Goal: Navigation & Orientation: Find specific page/section

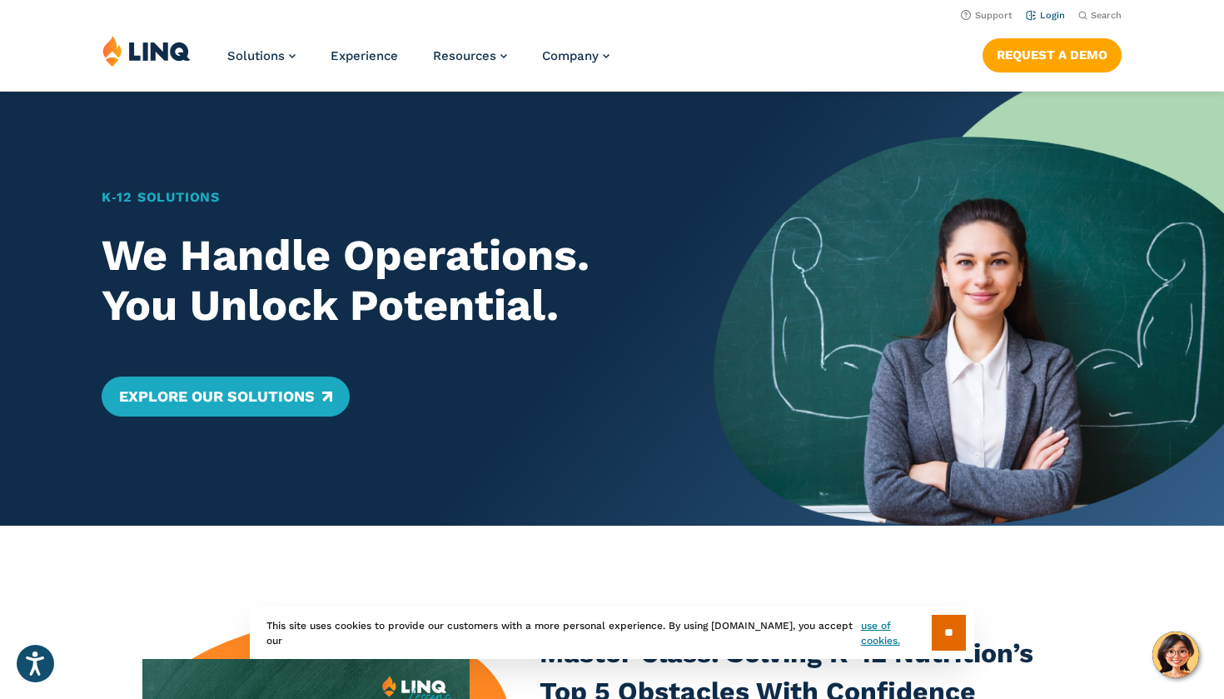
click at [1037, 17] on link "Login" at bounding box center [1045, 15] width 39 height 11
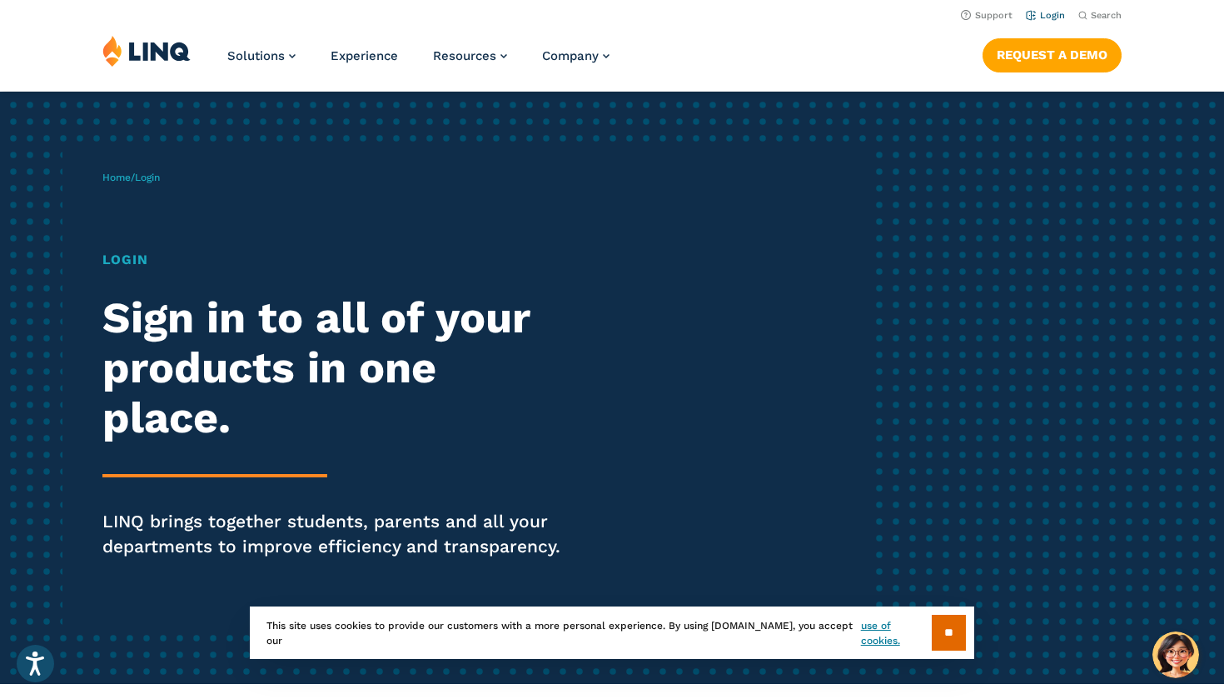
click at [1050, 9] on li "Login" at bounding box center [1045, 14] width 39 height 18
click at [1051, 14] on link "Login" at bounding box center [1045, 15] width 39 height 11
click at [952, 635] on input "**" at bounding box center [949, 633] width 34 height 36
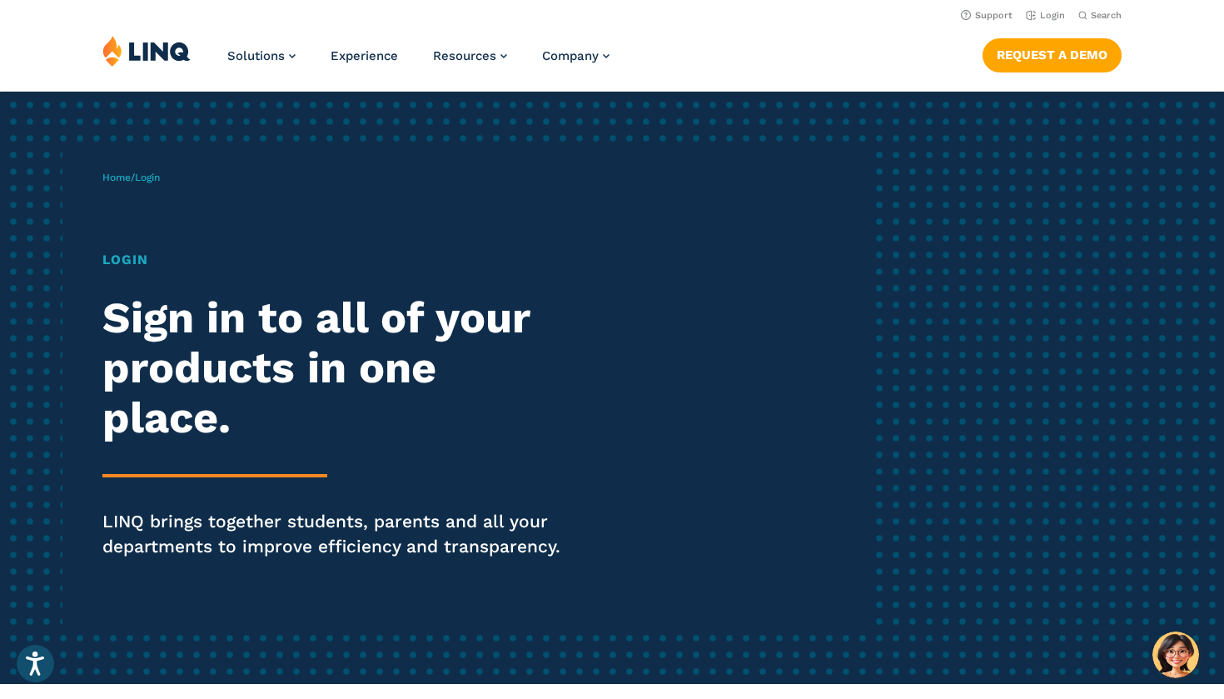
click at [132, 261] on h1 "Login" at bounding box center [337, 260] width 471 height 20
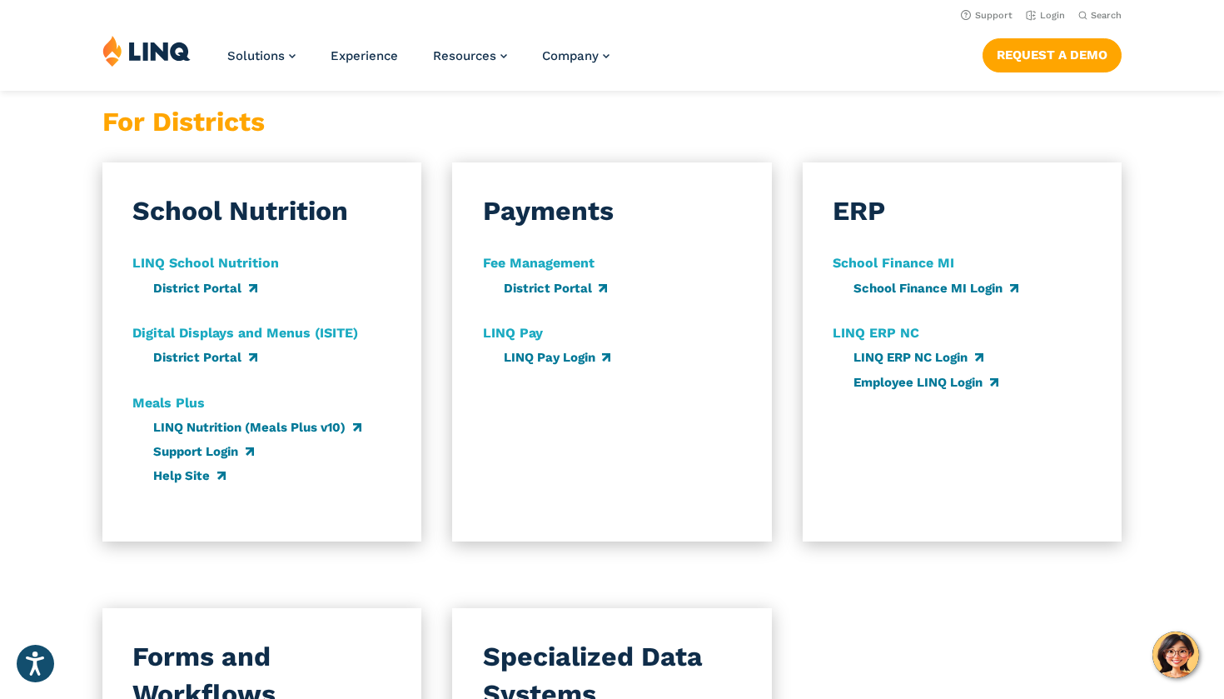
scroll to position [948, 0]
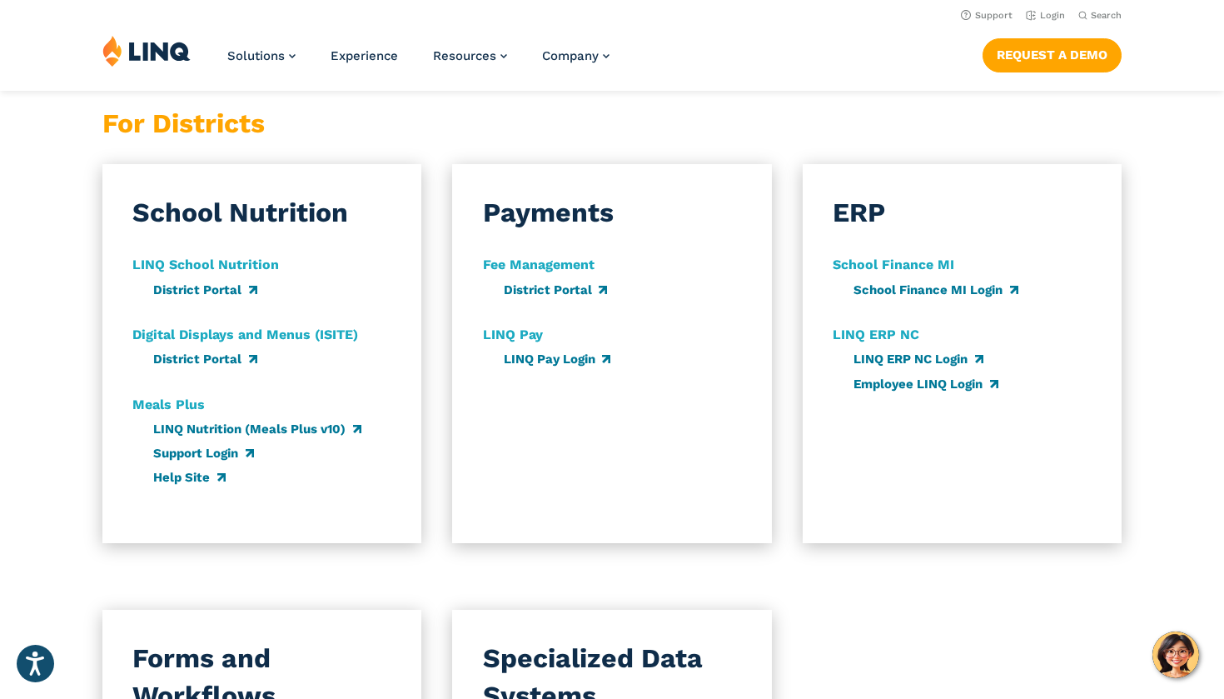
click at [230, 261] on strong "LINQ School Nutrition" at bounding box center [205, 264] width 147 height 16
click at [227, 294] on p "District Portal" at bounding box center [204, 290] width 103 height 20
click at [227, 289] on link "District Portal" at bounding box center [204, 289] width 103 height 15
click at [563, 355] on link "LINQ Pay Login" at bounding box center [557, 358] width 107 height 15
